Goal: Information Seeking & Learning: Check status

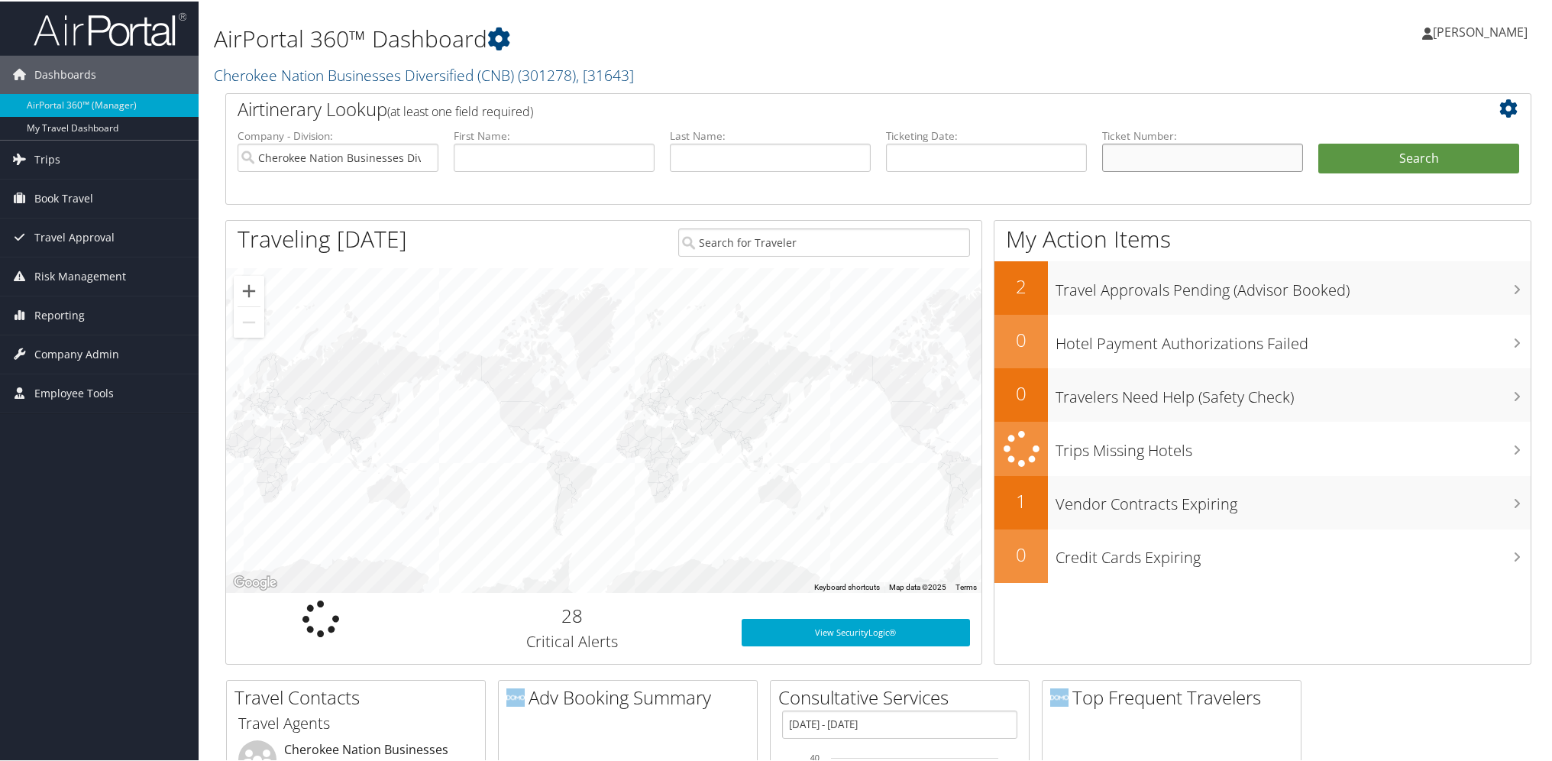
click at [1128, 155] on input "text" at bounding box center [1202, 156] width 201 height 28
paste input "5267311318247"
type input "5267311318247"
click at [1399, 148] on button "Search" at bounding box center [1419, 157] width 201 height 31
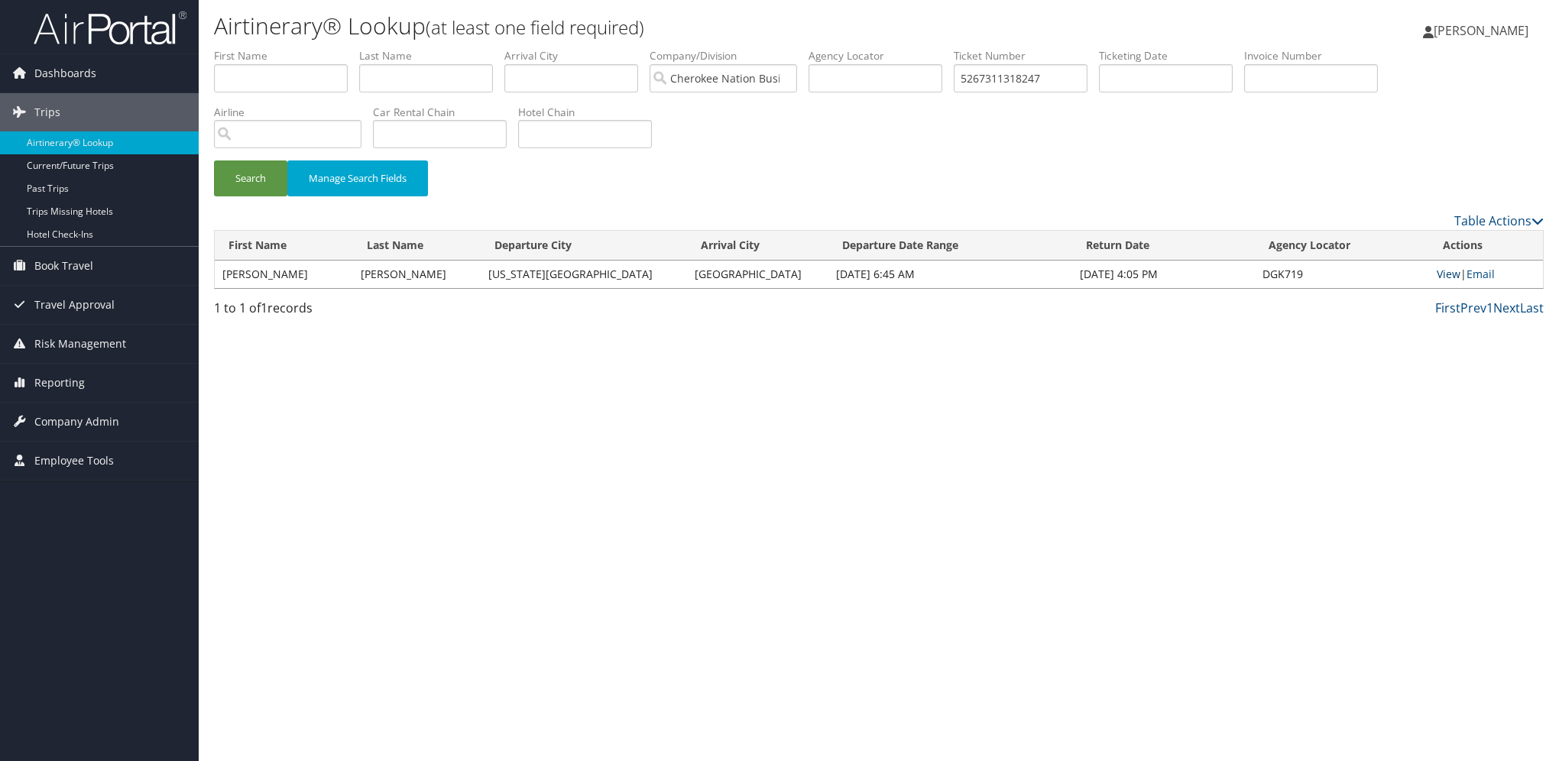
click at [1442, 277] on link "View" at bounding box center [1448, 274] width 24 height 15
click at [1035, 80] on input "5267311318247" at bounding box center [1020, 78] width 134 height 28
paste input "073871"
type input "5267311073871"
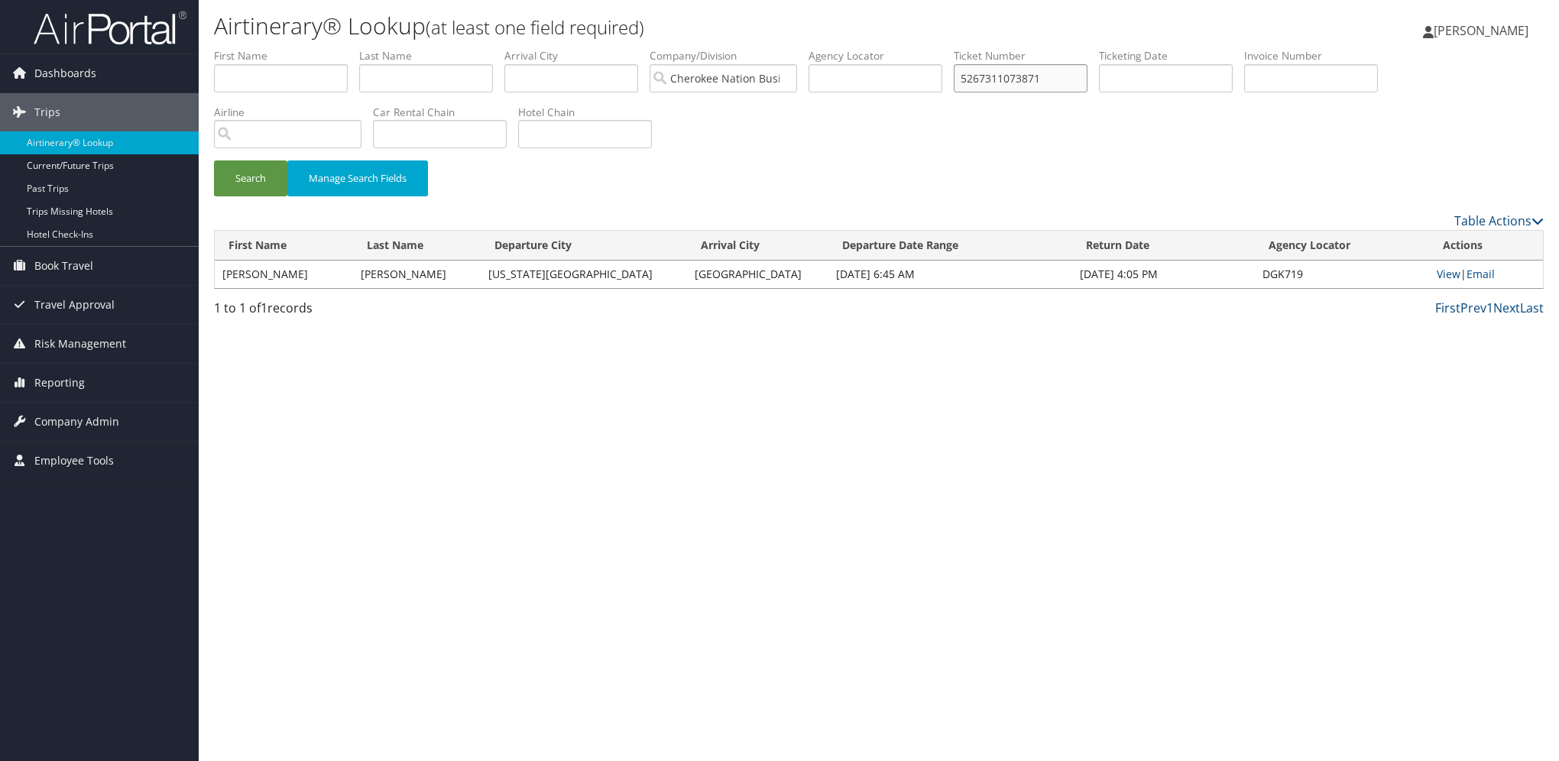
click at [214, 160] on button "Search" at bounding box center [250, 178] width 73 height 36
click at [1446, 280] on link "View" at bounding box center [1445, 274] width 24 height 15
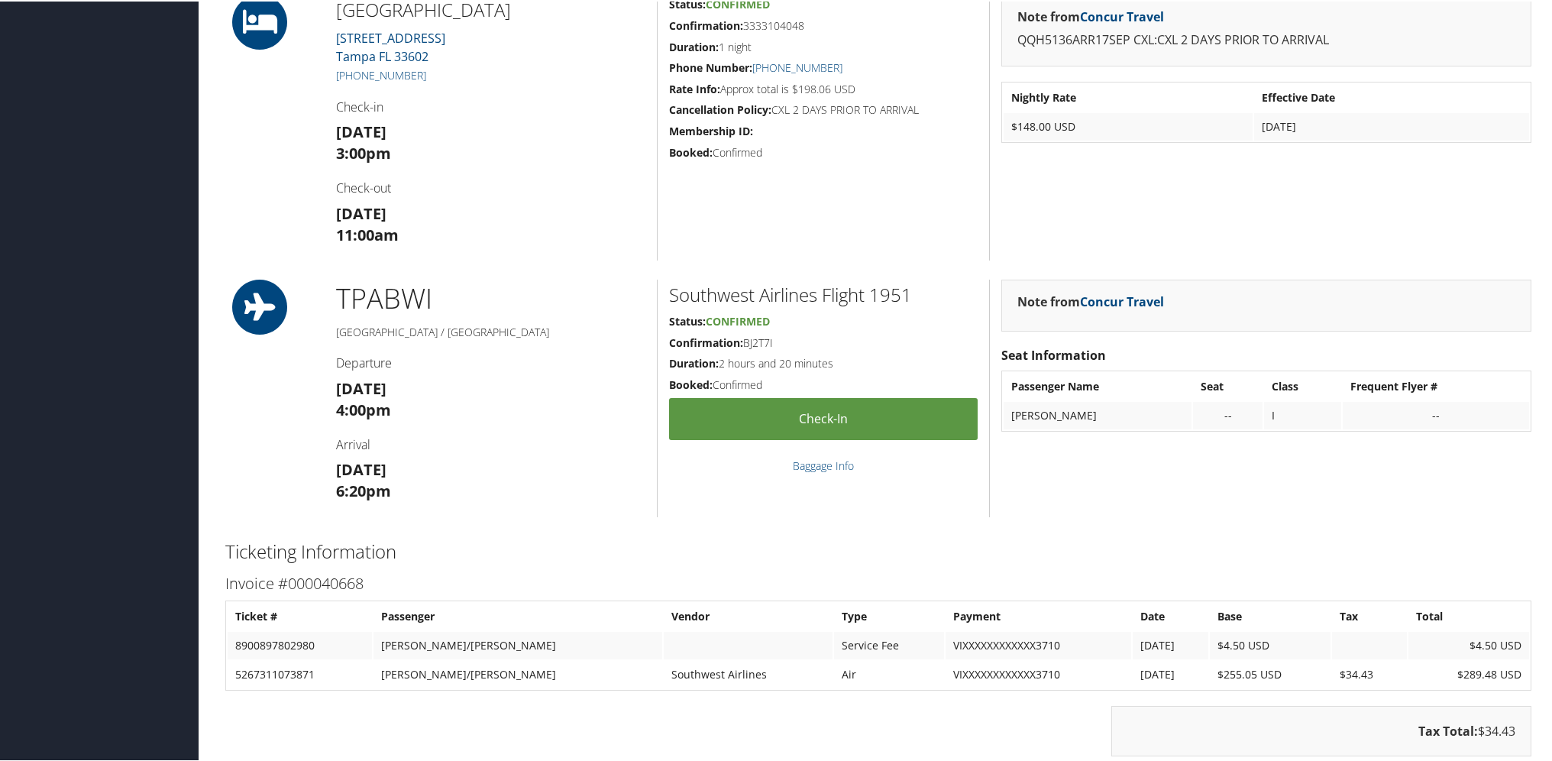
scroll to position [1070, 0]
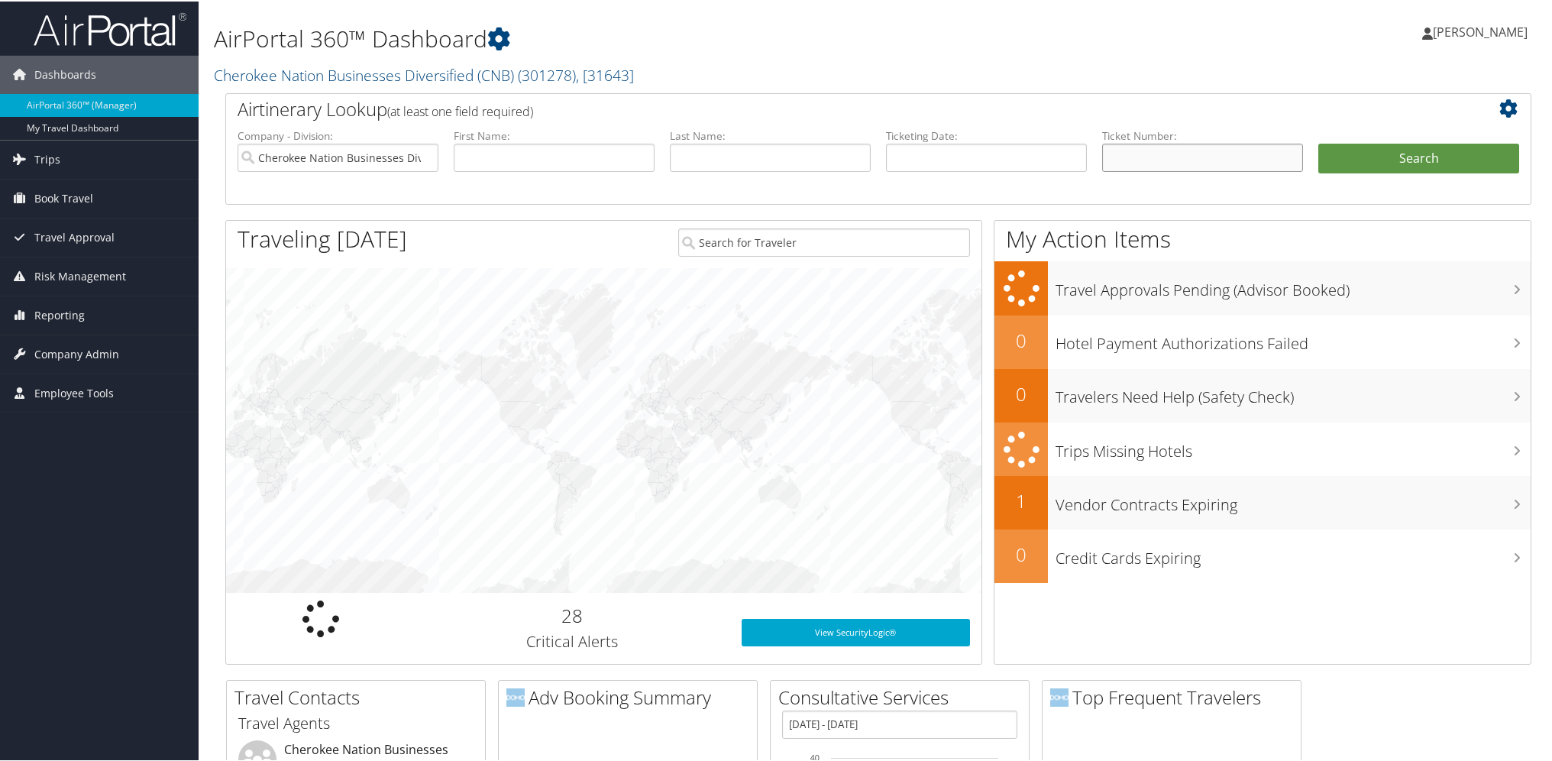
click at [1143, 162] on input "text" at bounding box center [1202, 156] width 201 height 28
paste input "0167311226516"
type input "0167311226516"
click at [1319, 142] on button "Search" at bounding box center [1419, 157] width 201 height 31
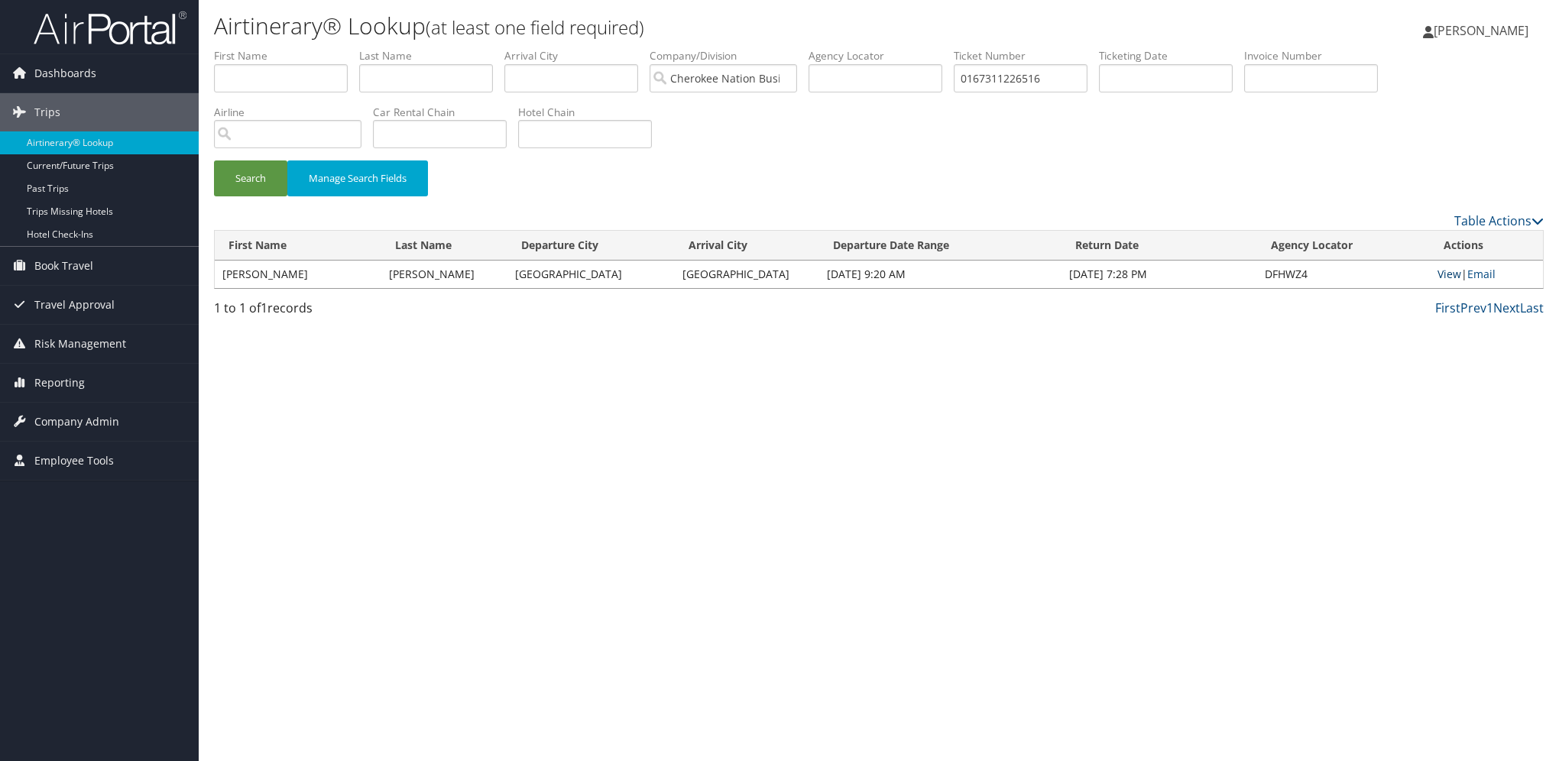
click at [1448, 277] on link "View" at bounding box center [1449, 274] width 24 height 15
click at [1043, 75] on input "0167311226516" at bounding box center [1020, 78] width 134 height 28
paste input "067310861364"
click at [214, 160] on button "Search" at bounding box center [250, 178] width 73 height 36
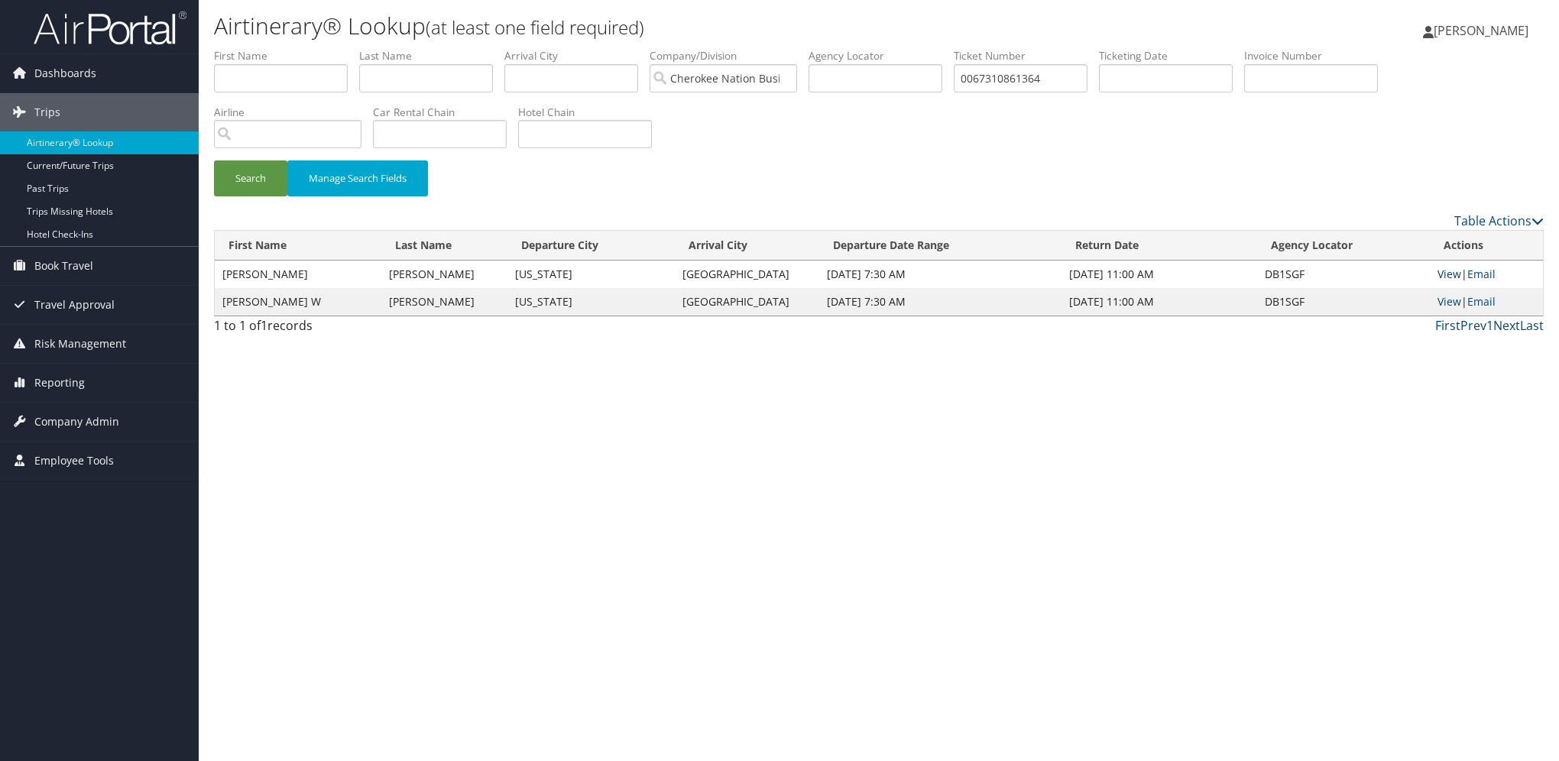
click at [1448, 271] on link "View" at bounding box center [1449, 274] width 24 height 15
click at [1041, 85] on input "0067310861364" at bounding box center [1020, 78] width 134 height 28
paste input "167310861365"
type input "0167310861365"
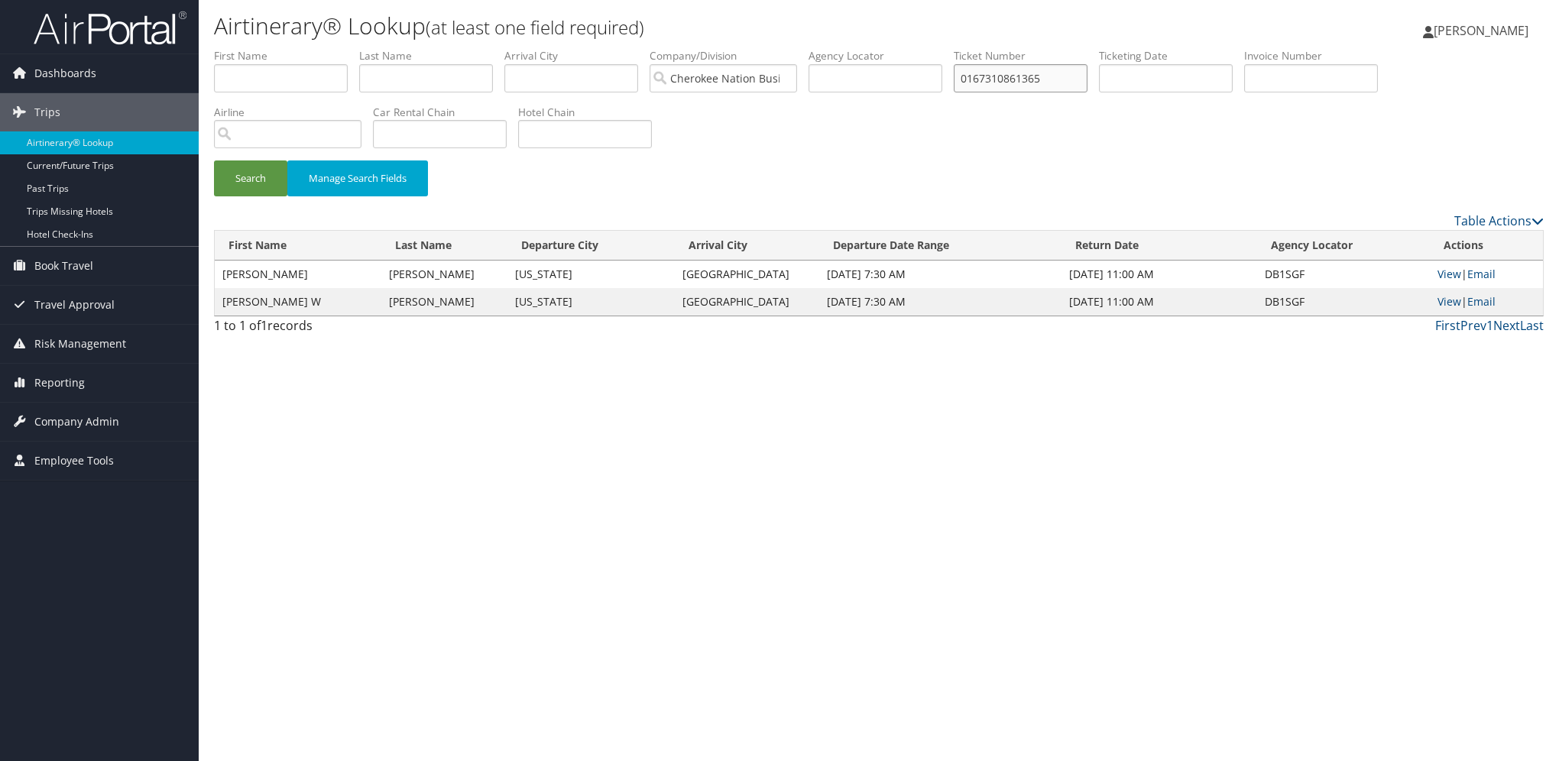
click at [214, 160] on button "Search" at bounding box center [250, 178] width 73 height 36
click at [1448, 276] on link "View" at bounding box center [1448, 274] width 24 height 15
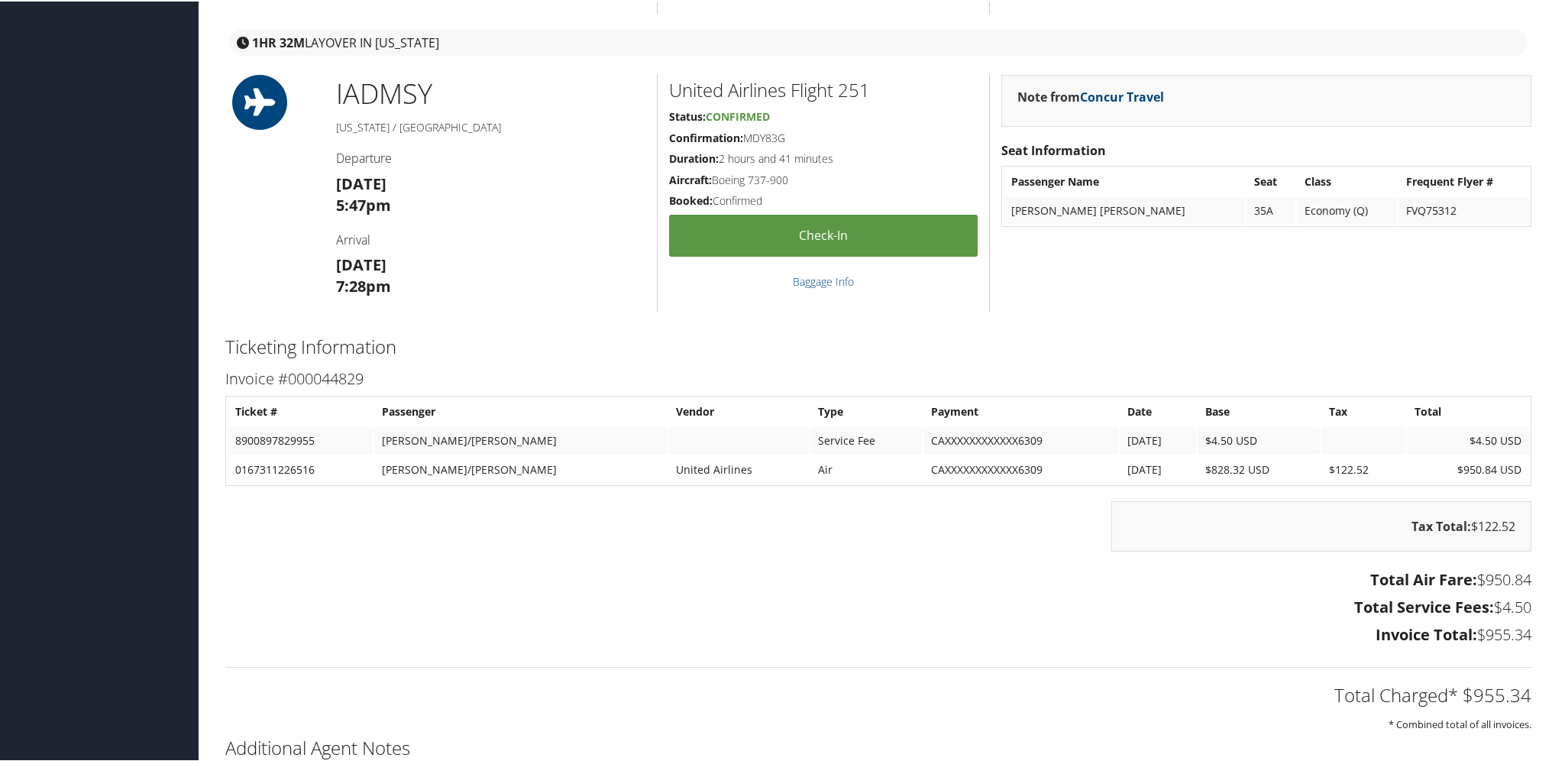
scroll to position [2903, 0]
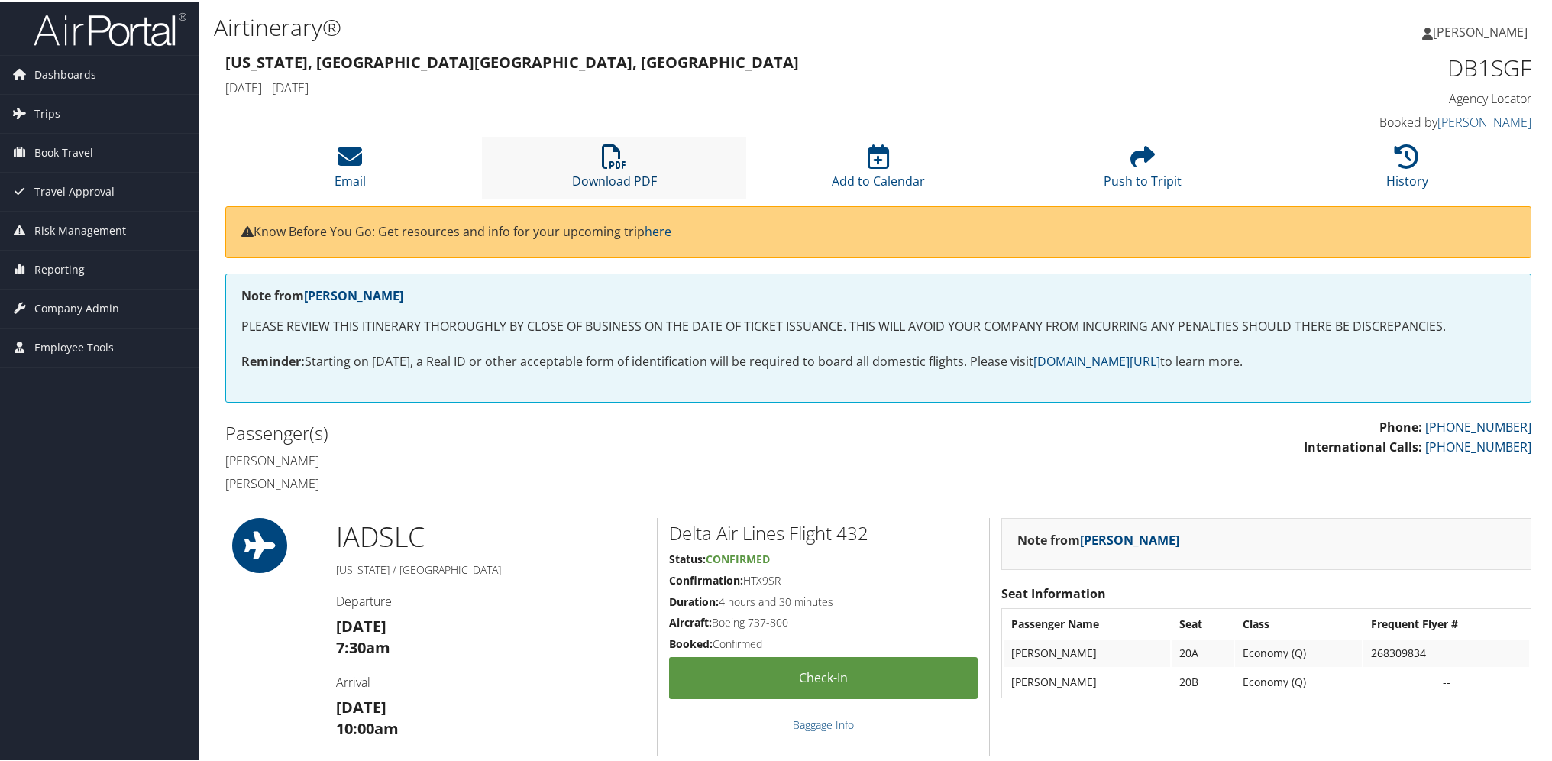
click at [606, 156] on icon at bounding box center [614, 155] width 24 height 24
click at [608, 157] on icon at bounding box center [614, 155] width 24 height 24
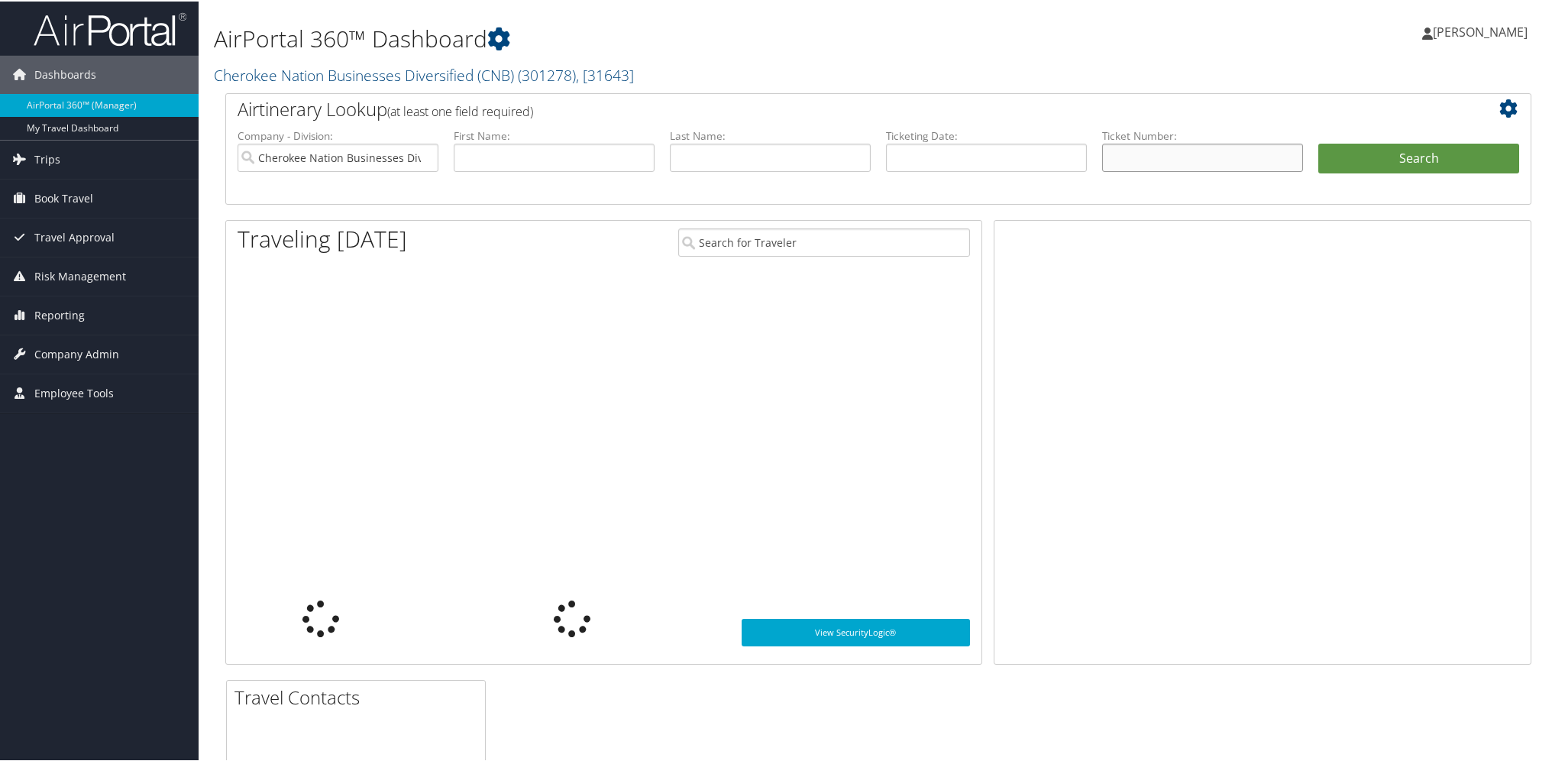
click at [1177, 157] on input "text" at bounding box center [1202, 156] width 201 height 28
paste input "89008979142882"
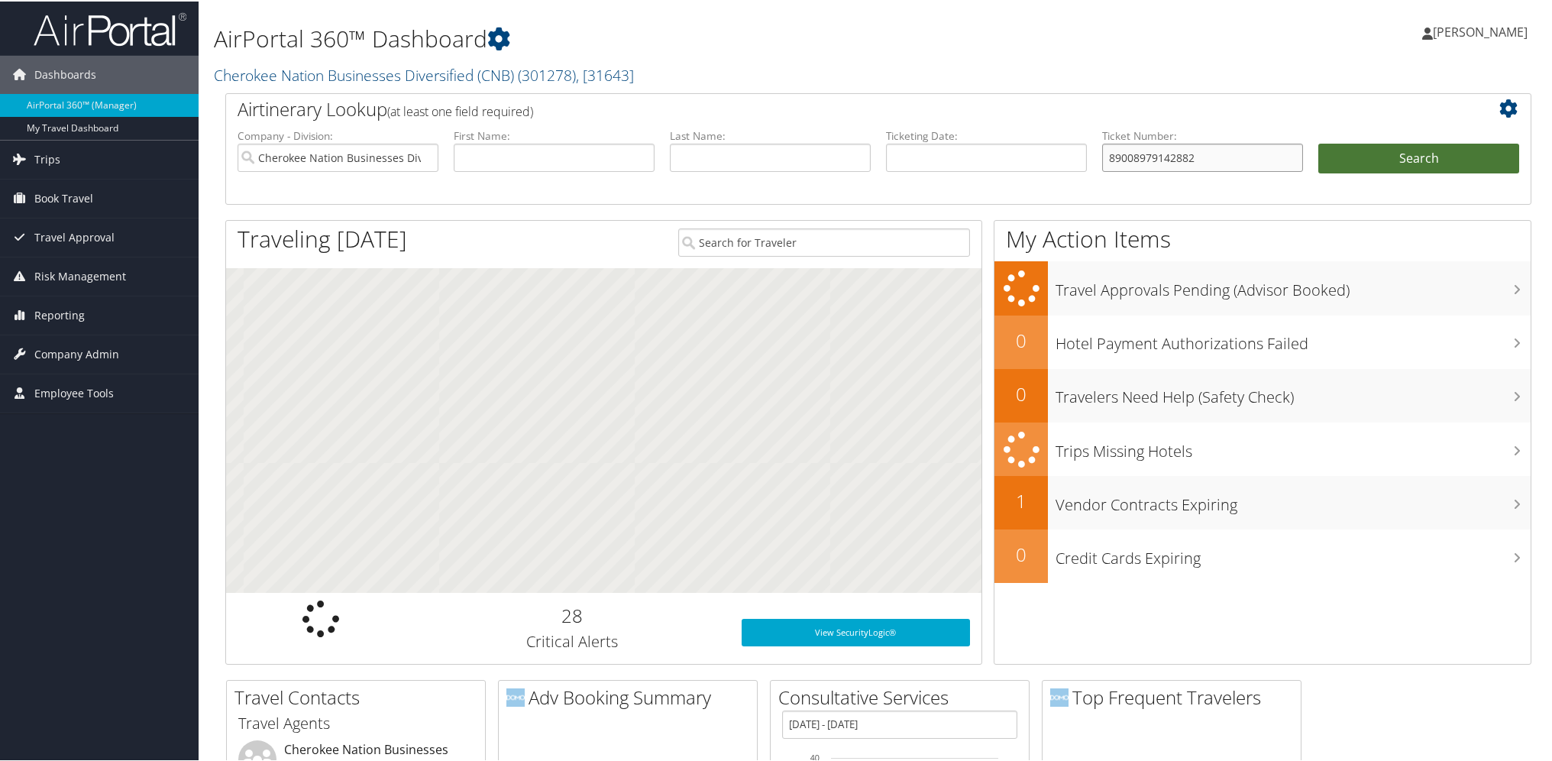
type input "89008979142882"
click at [1427, 153] on button "Search" at bounding box center [1419, 157] width 201 height 31
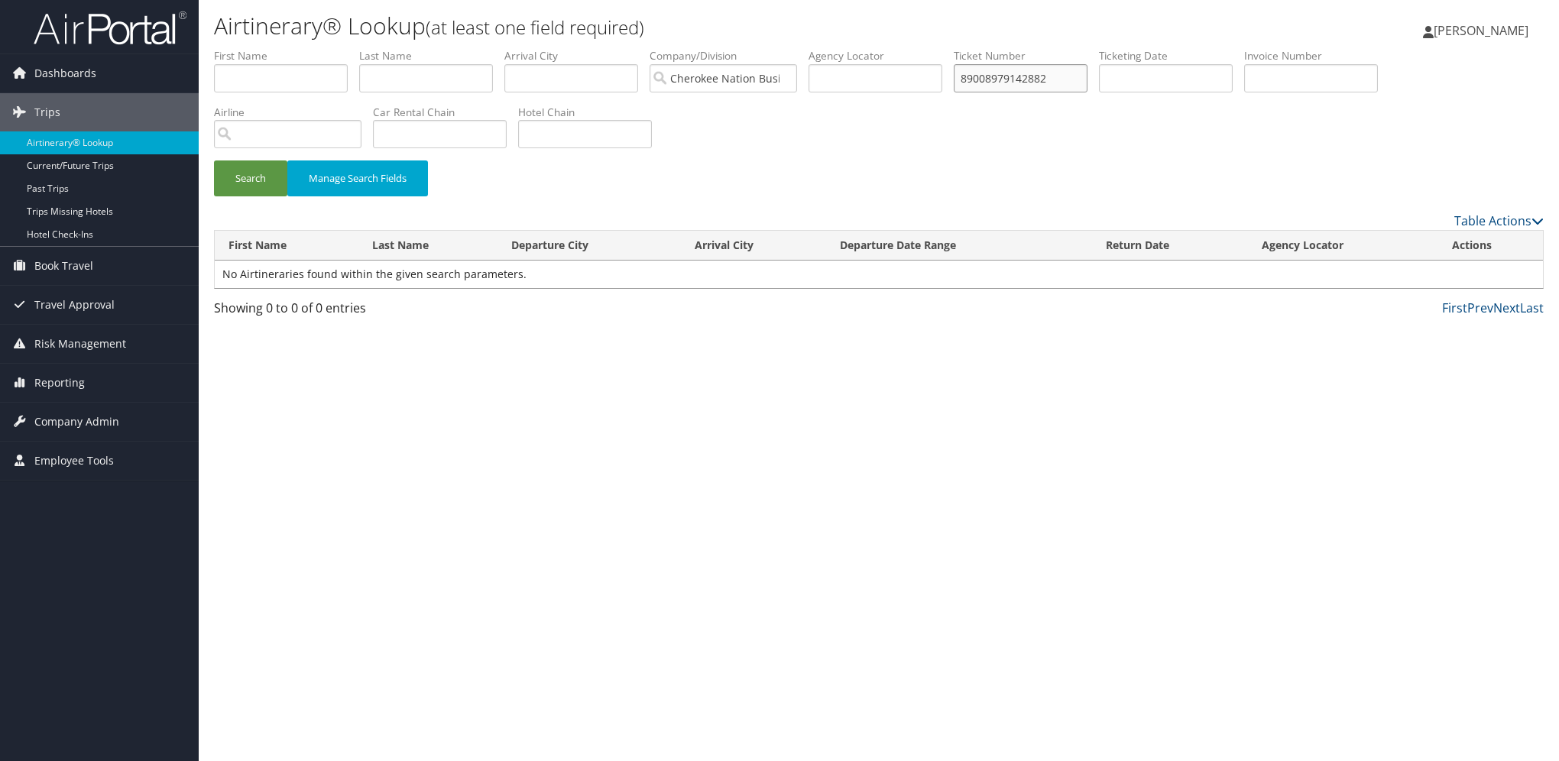
click at [1079, 79] on input "89008979142882" at bounding box center [1020, 78] width 134 height 28
type input "8900897914288"
click at [214, 160] on button "Search" at bounding box center [250, 178] width 73 height 36
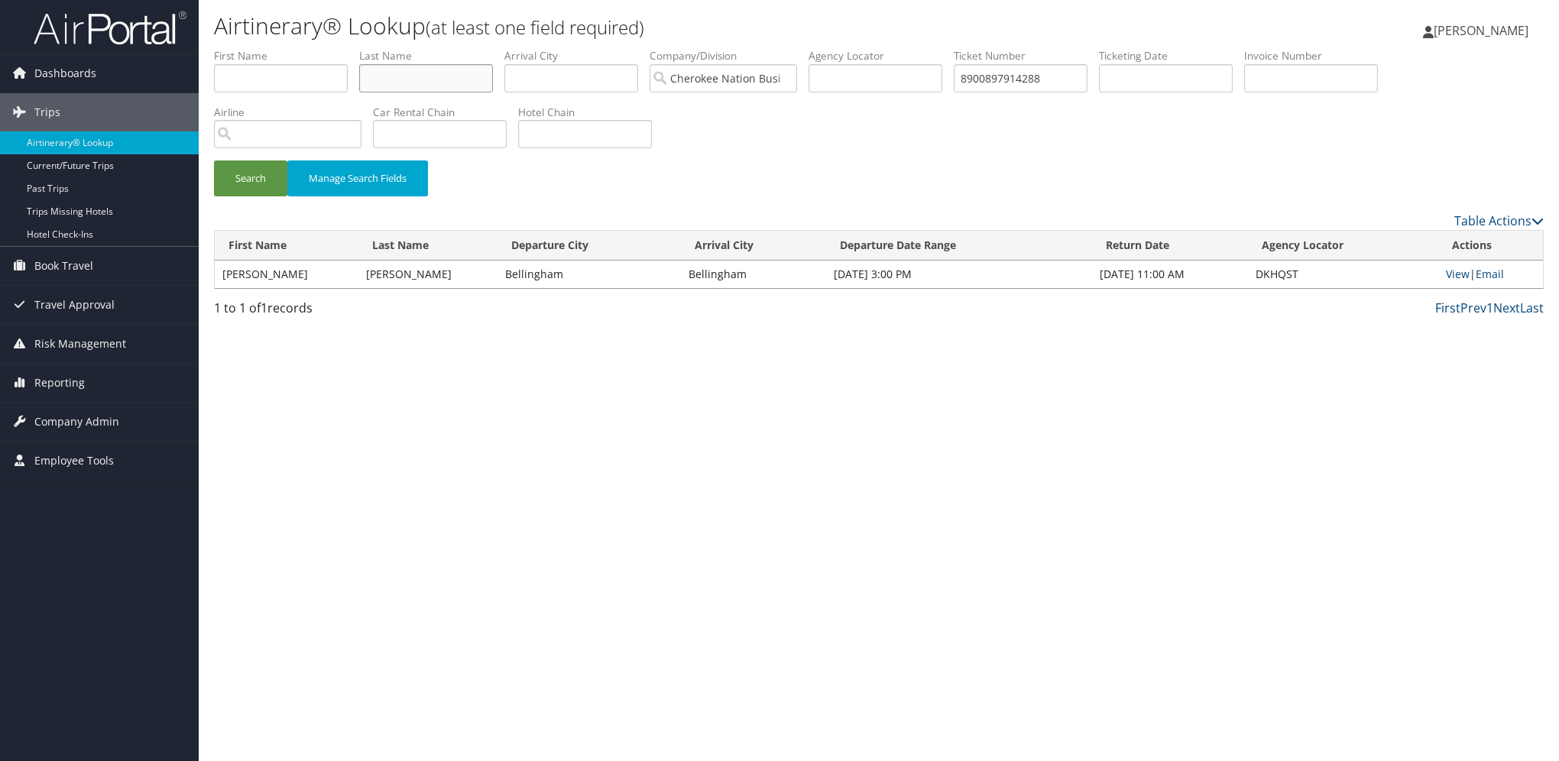
click at [397, 83] on input "text" at bounding box center [426, 78] width 134 height 28
type input "durfee"
click at [214, 160] on button "Search" at bounding box center [250, 178] width 73 height 36
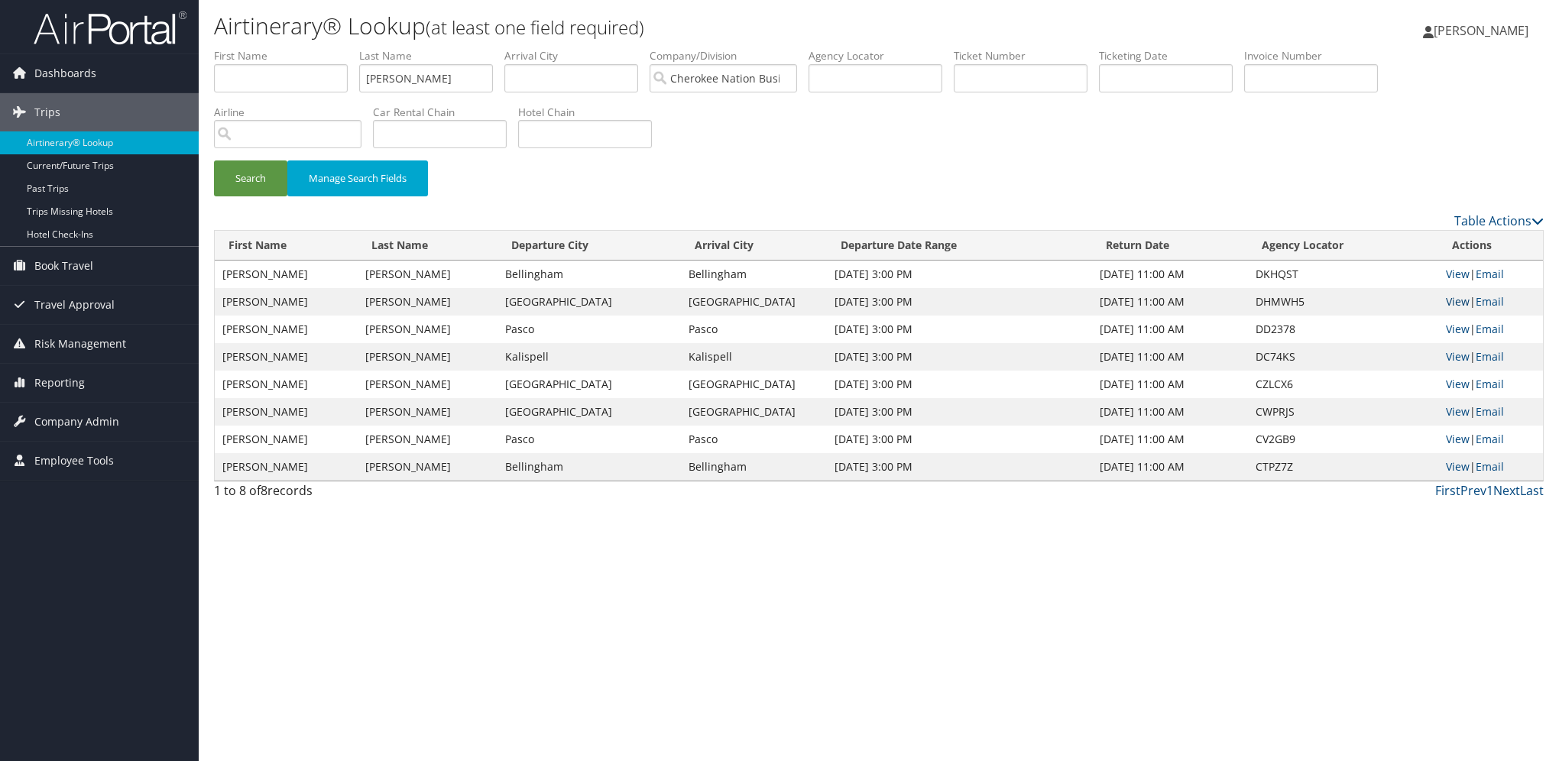
click at [1461, 302] on link "View" at bounding box center [1457, 301] width 24 height 15
click at [1459, 272] on link "View" at bounding box center [1457, 274] width 24 height 15
drag, startPoint x: 1015, startPoint y: 74, endPoint x: 685, endPoint y: 83, distance: 330.2
click at [1015, 74] on input "text" at bounding box center [1020, 78] width 134 height 28
paste input "89008978393366"
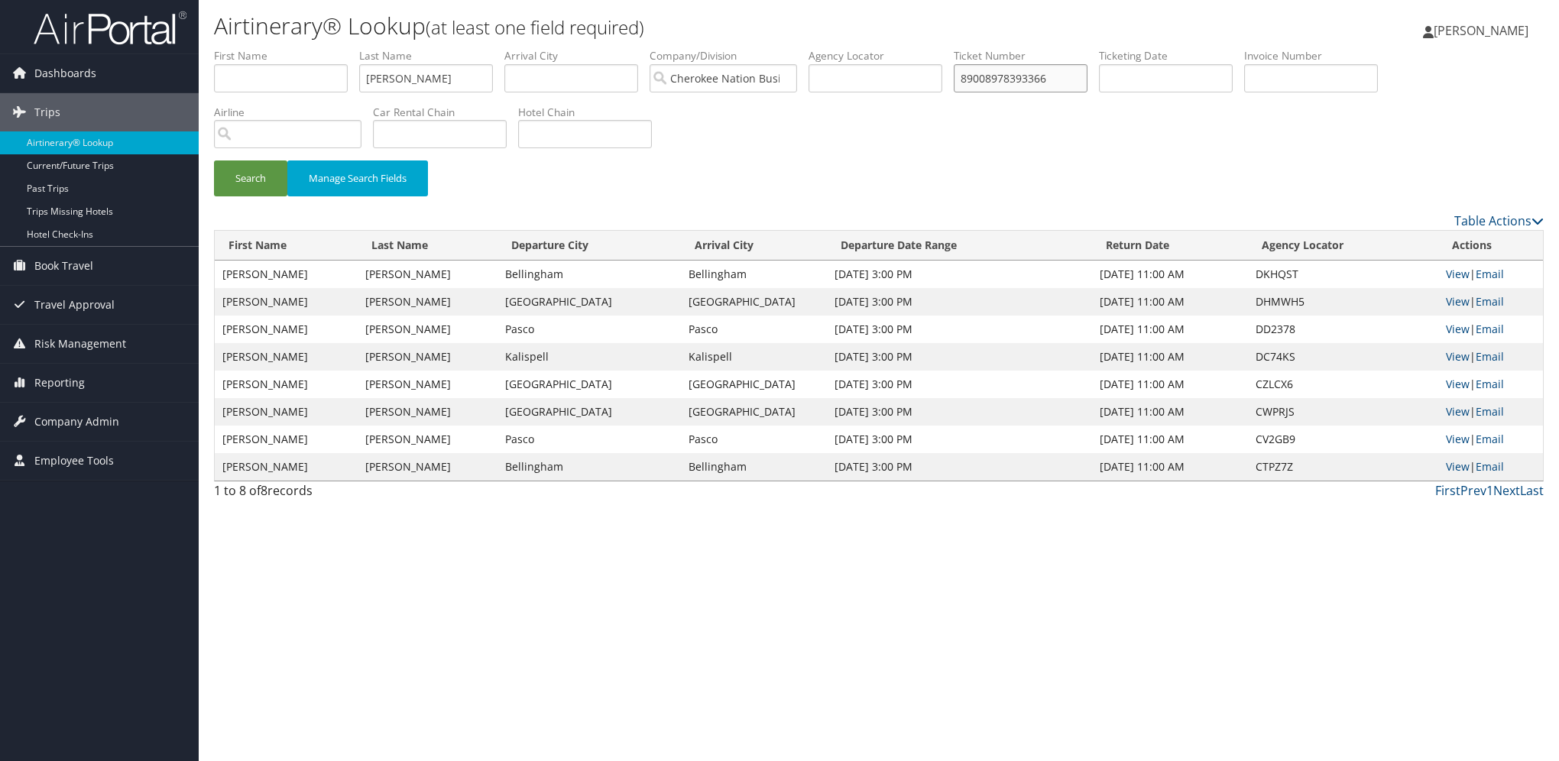
type input "89008978393366"
drag, startPoint x: 386, startPoint y: 79, endPoint x: 79, endPoint y: 86, distance: 306.4
click at [79, 86] on div "Dashboards AirPortal 360™ (Manager) My Travel Dashboard Trips Airtinerary® Look…" at bounding box center [779, 380] width 1559 height 761
click at [214, 160] on button "Search" at bounding box center [250, 178] width 73 height 36
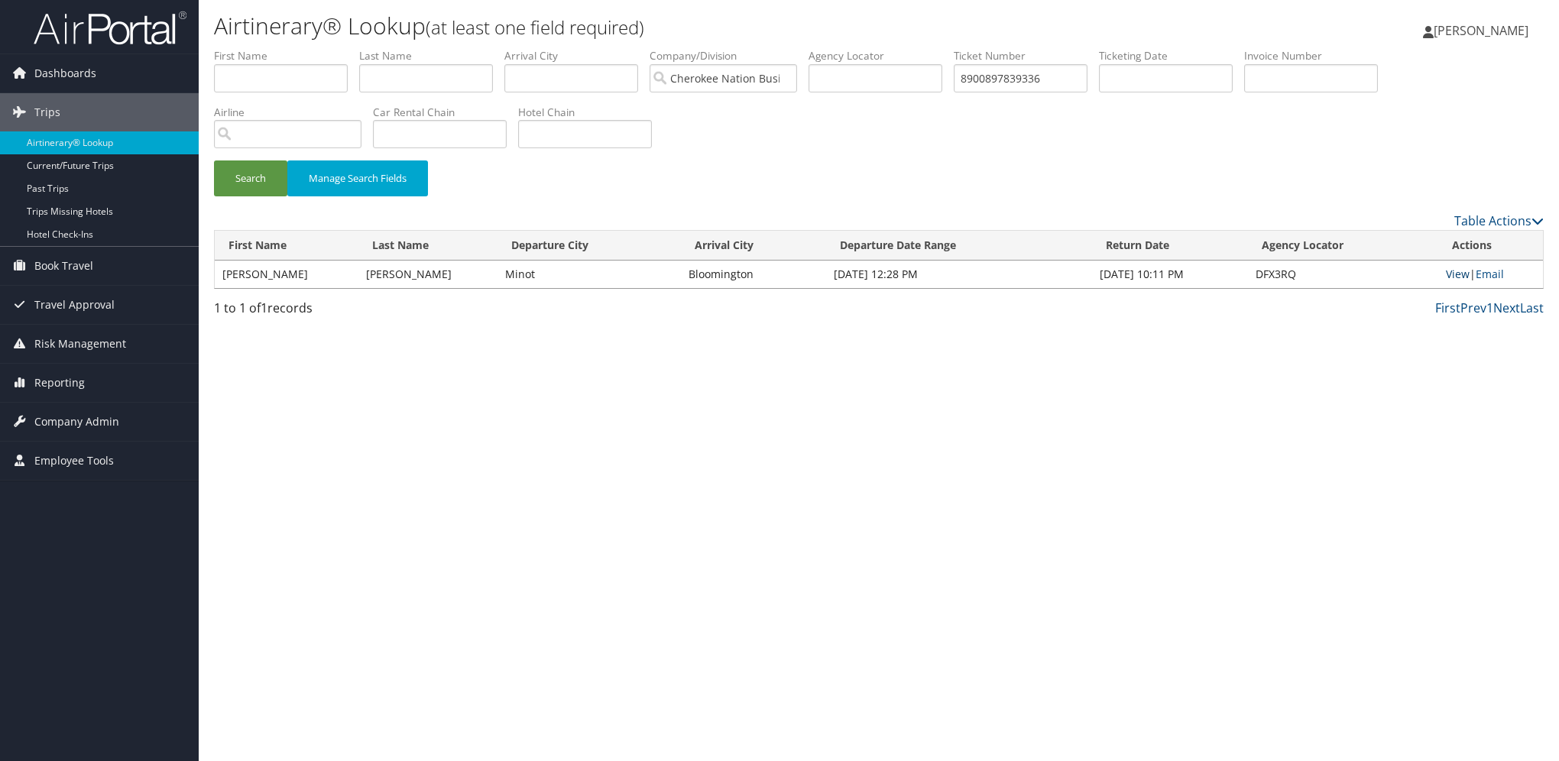
click at [1452, 274] on link "View" at bounding box center [1457, 274] width 24 height 15
drag, startPoint x: 1052, startPoint y: 78, endPoint x: 880, endPoint y: 86, distance: 172.1
click at [880, 48] on ul "First Name Last Name Departure City Arrival City Company/Division Cherokee Nati…" at bounding box center [878, 48] width 1329 height 0
paste input "574113"
click at [214, 160] on button "Search" at bounding box center [250, 178] width 73 height 36
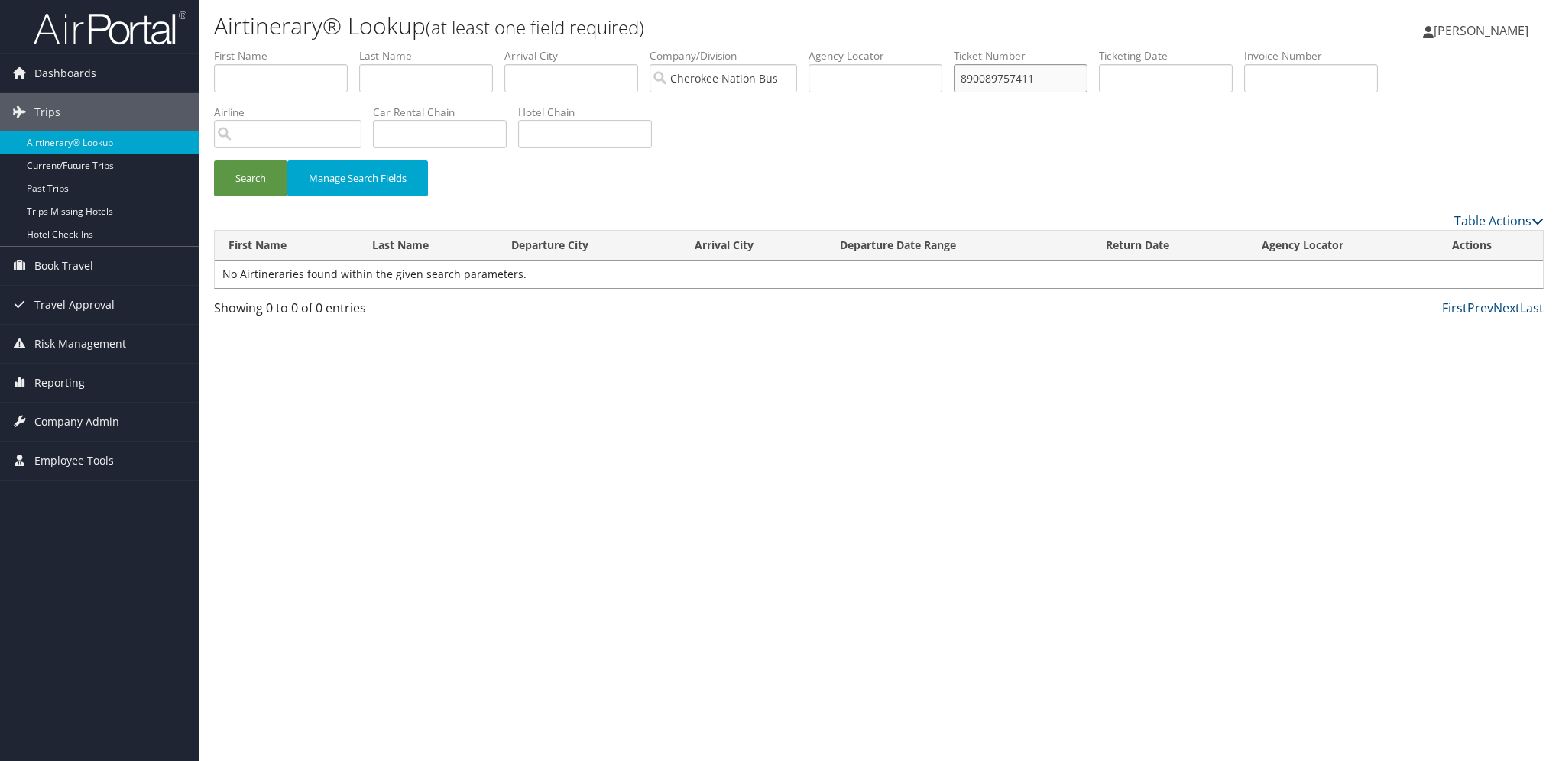
drag, startPoint x: 1054, startPoint y: 76, endPoint x: 847, endPoint y: 70, distance: 207.1
click at [847, 48] on ul "First Name Last Name Departure City Arrival City Company/Division Cherokee Nati…" at bounding box center [878, 48] width 1329 height 0
paste input "3"
type input "8900897574113"
click at [214, 160] on button "Search" at bounding box center [250, 178] width 73 height 36
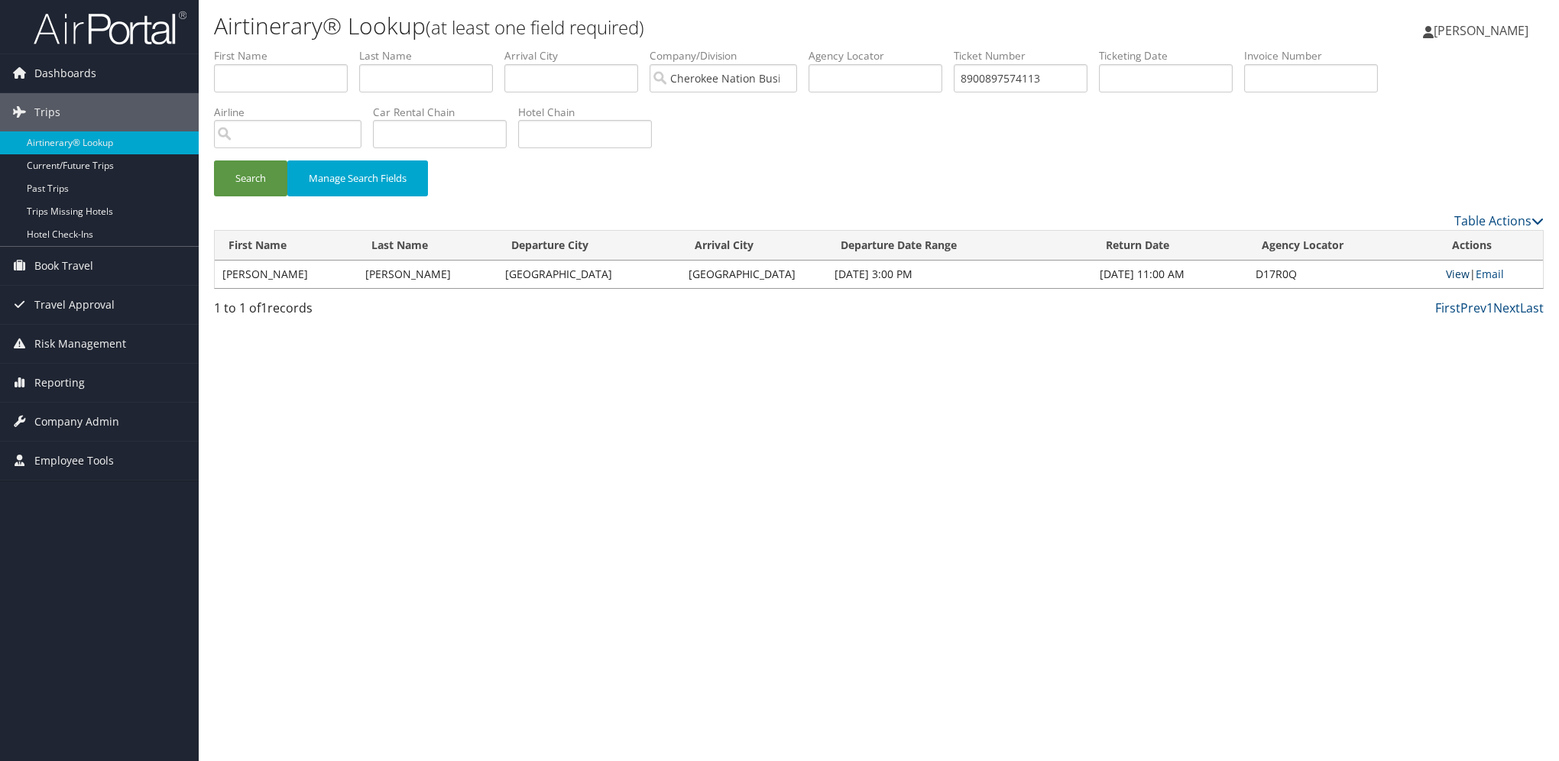
click at [1455, 274] on link "View" at bounding box center [1457, 274] width 24 height 15
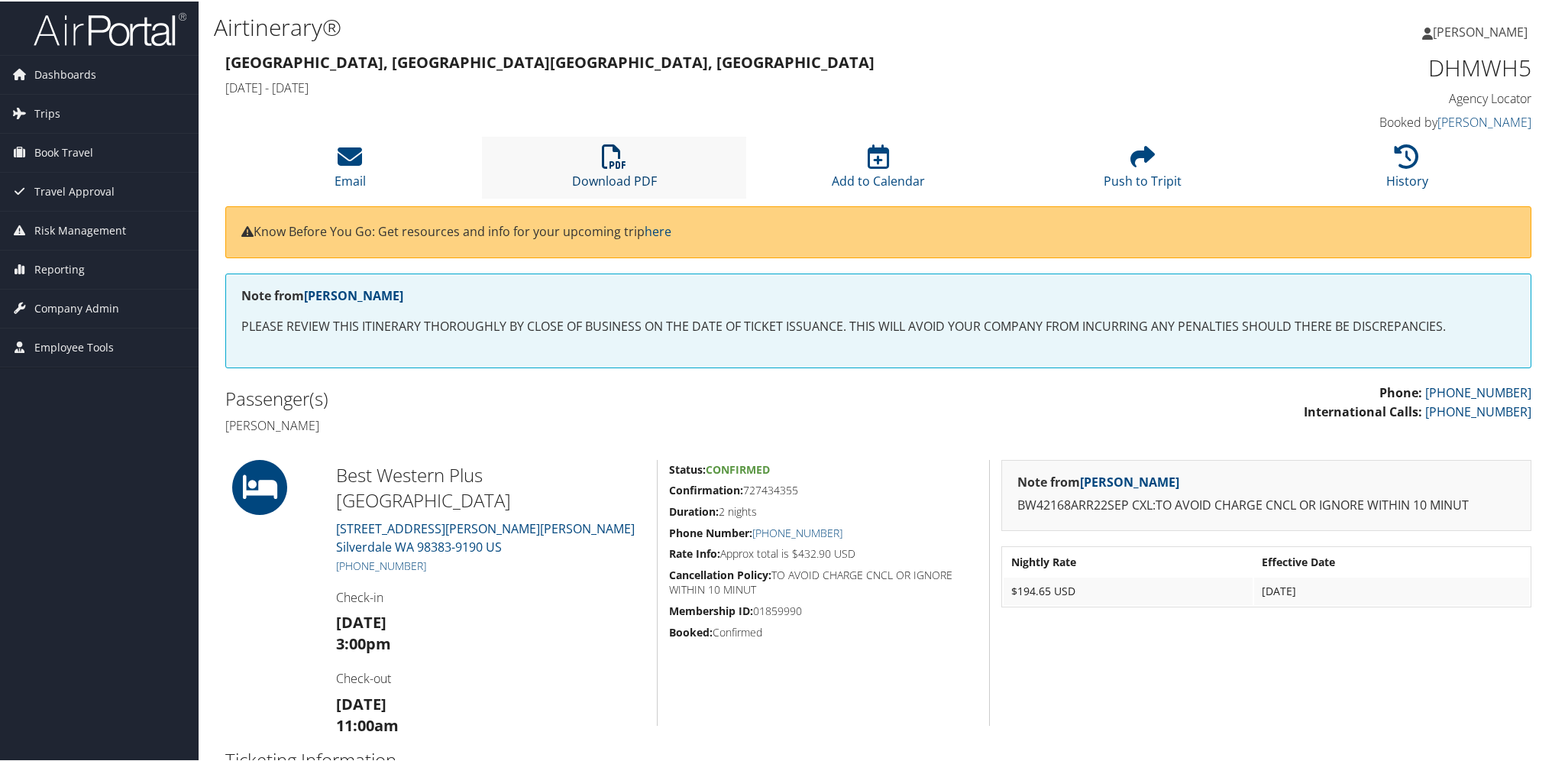
click at [623, 144] on icon at bounding box center [614, 155] width 24 height 24
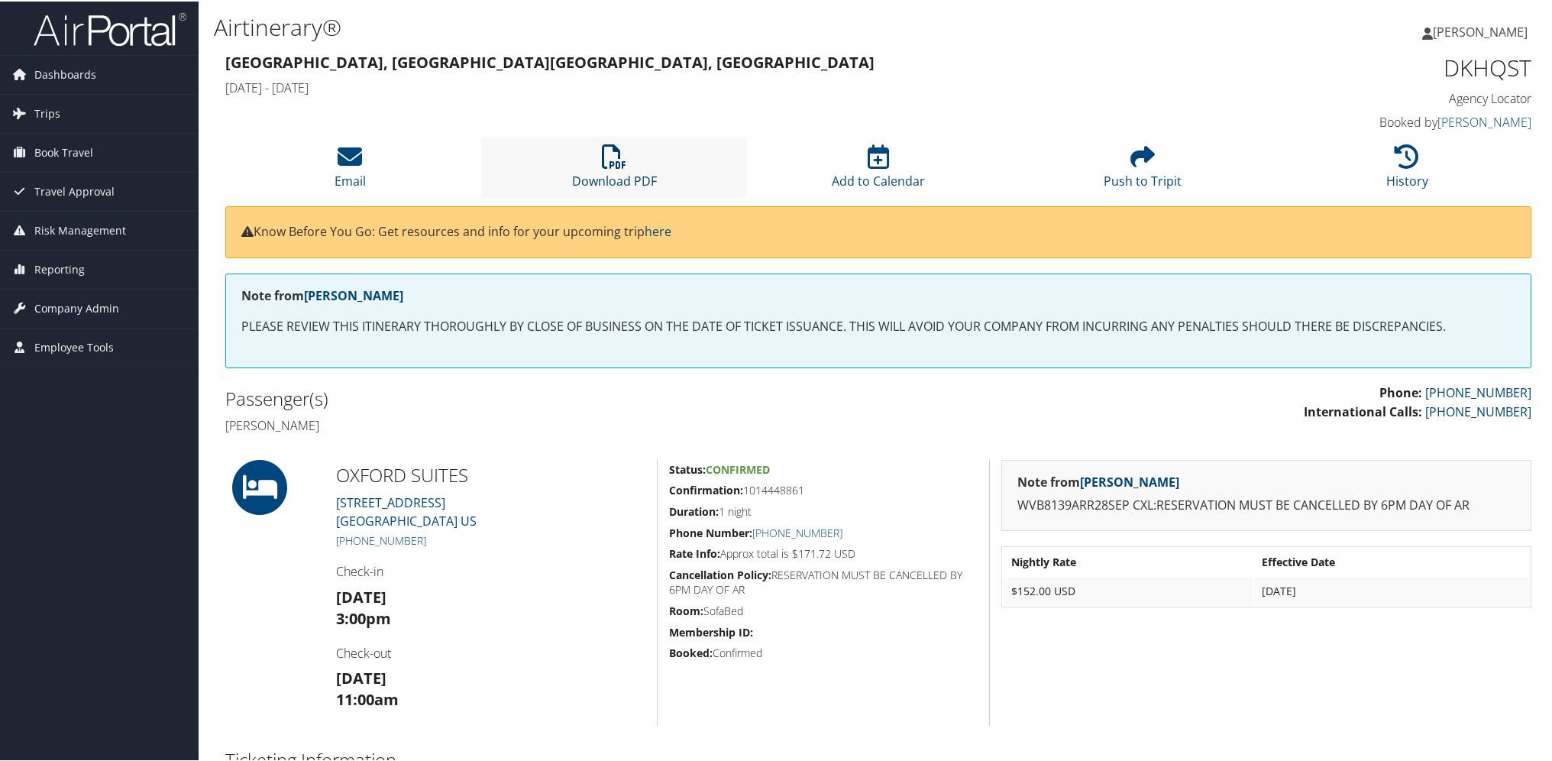
click at [609, 171] on link "Download PDF" at bounding box center [614, 169] width 85 height 37
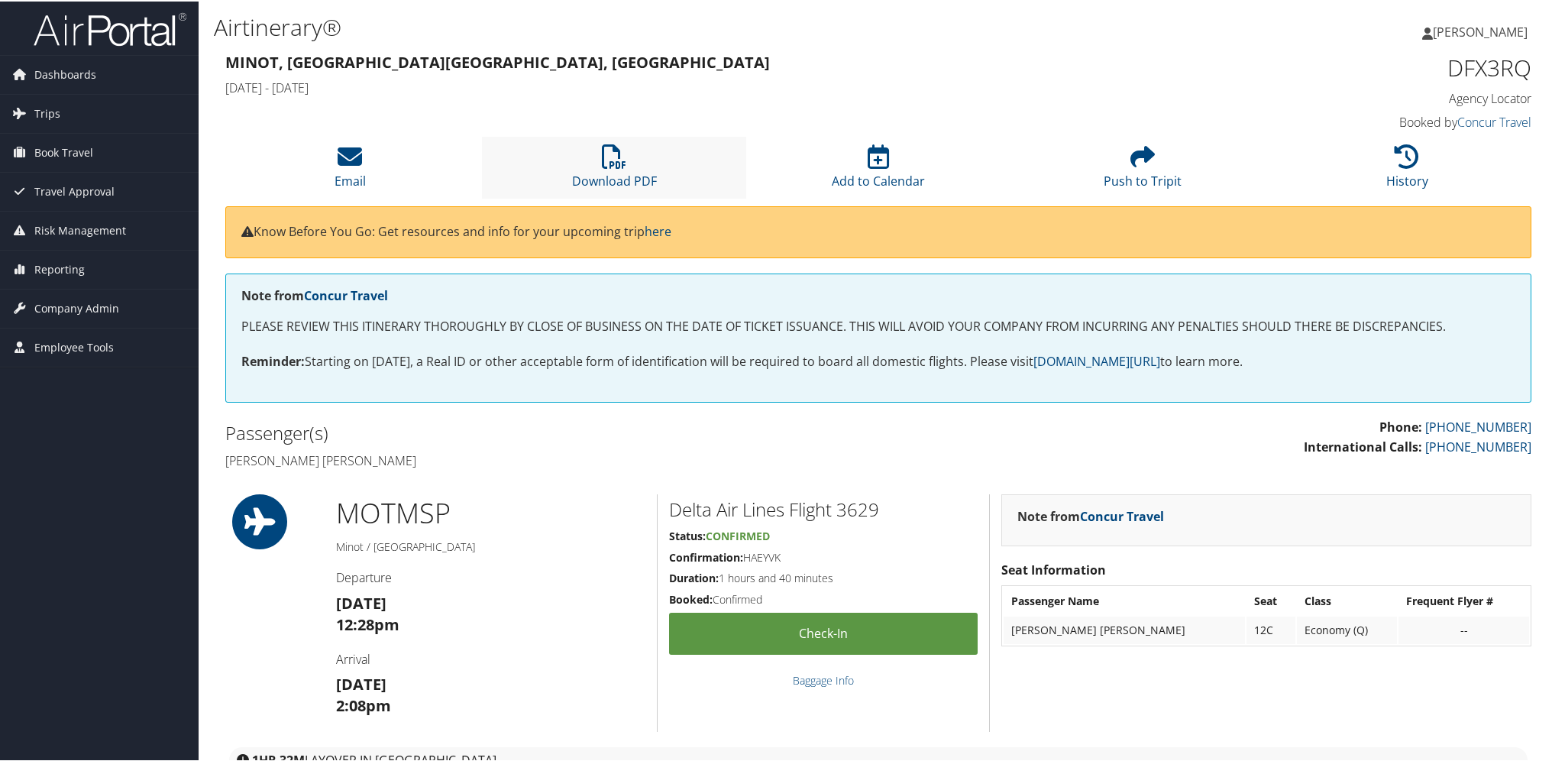
click at [630, 135] on li "Download PDF" at bounding box center [614, 166] width 264 height 62
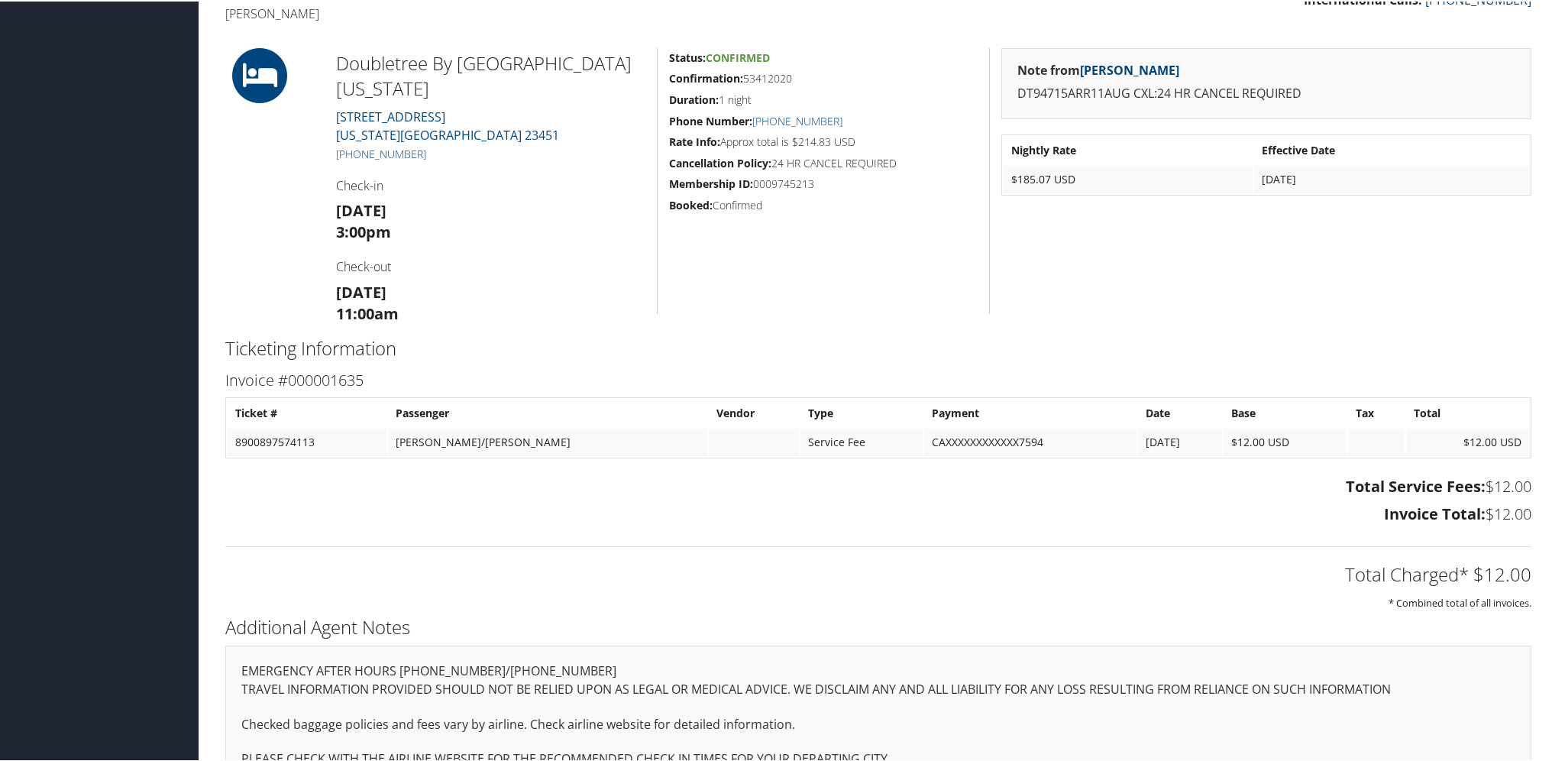
scroll to position [371, 0]
